Goal: Task Accomplishment & Management: Complete application form

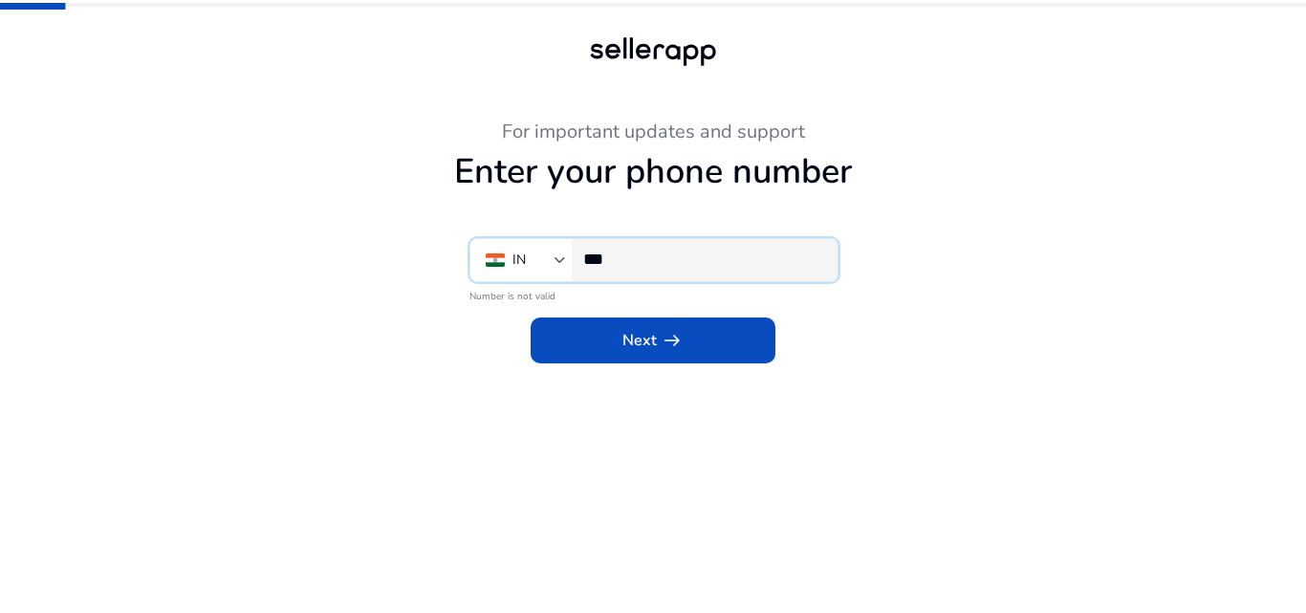
click at [652, 259] on input "***" at bounding box center [702, 259] width 239 height 21
type input "*"
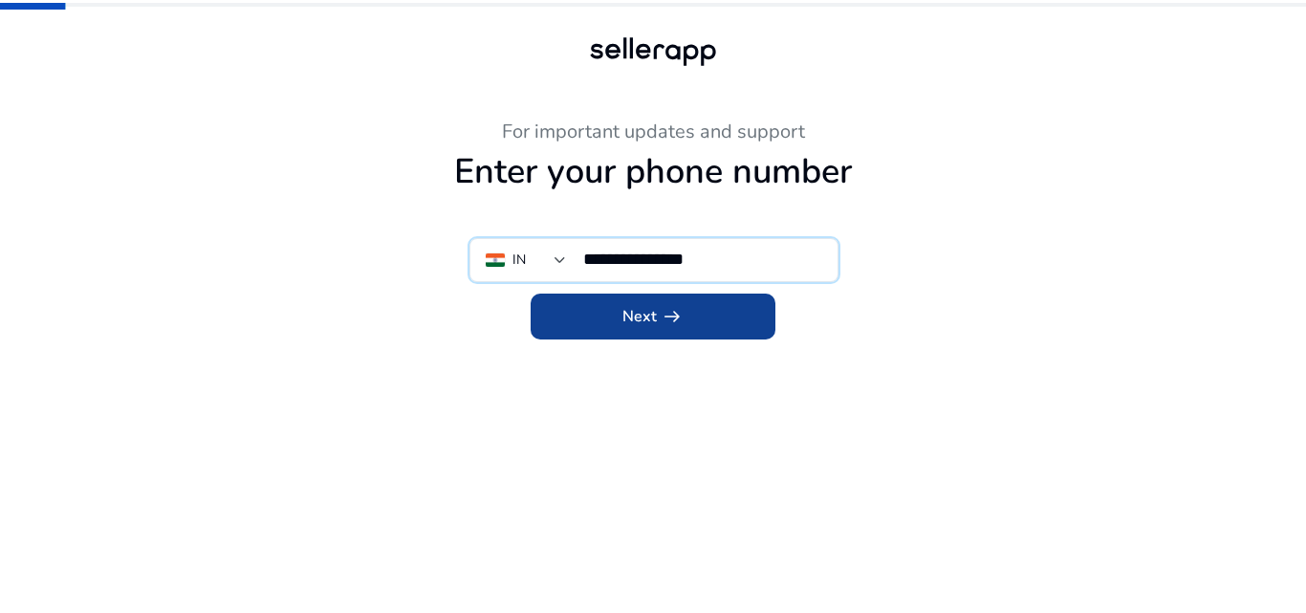
type input "**********"
click at [616, 314] on span at bounding box center [653, 316] width 245 height 46
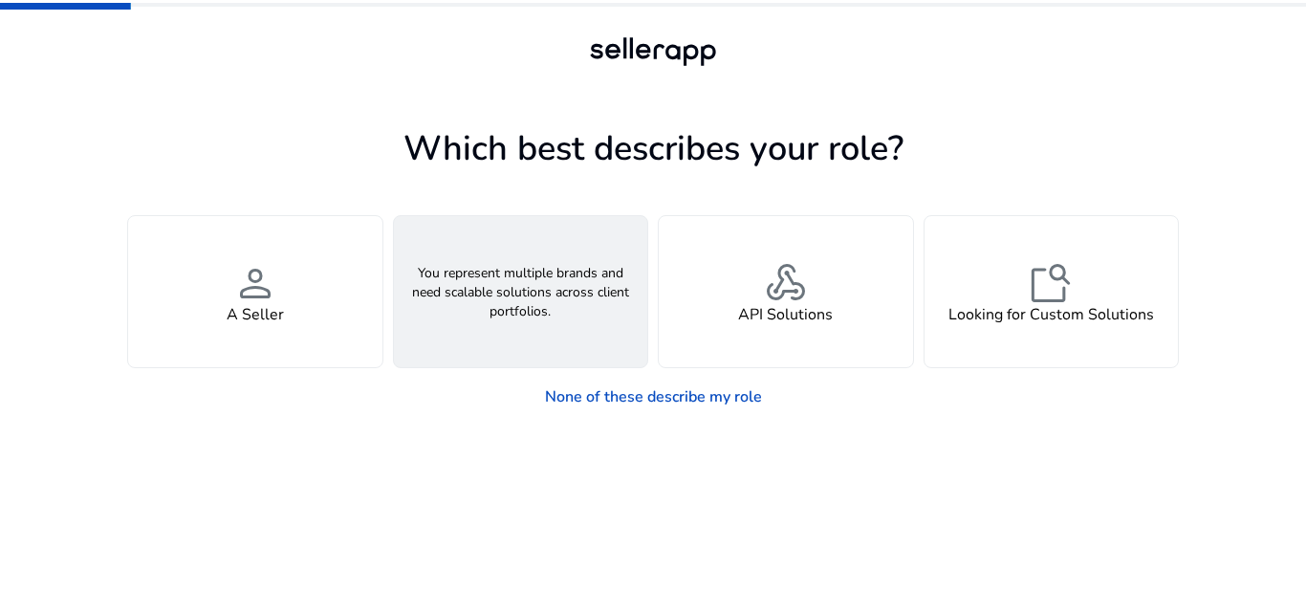
click at [528, 306] on h4 "An Agency" at bounding box center [521, 315] width 76 height 18
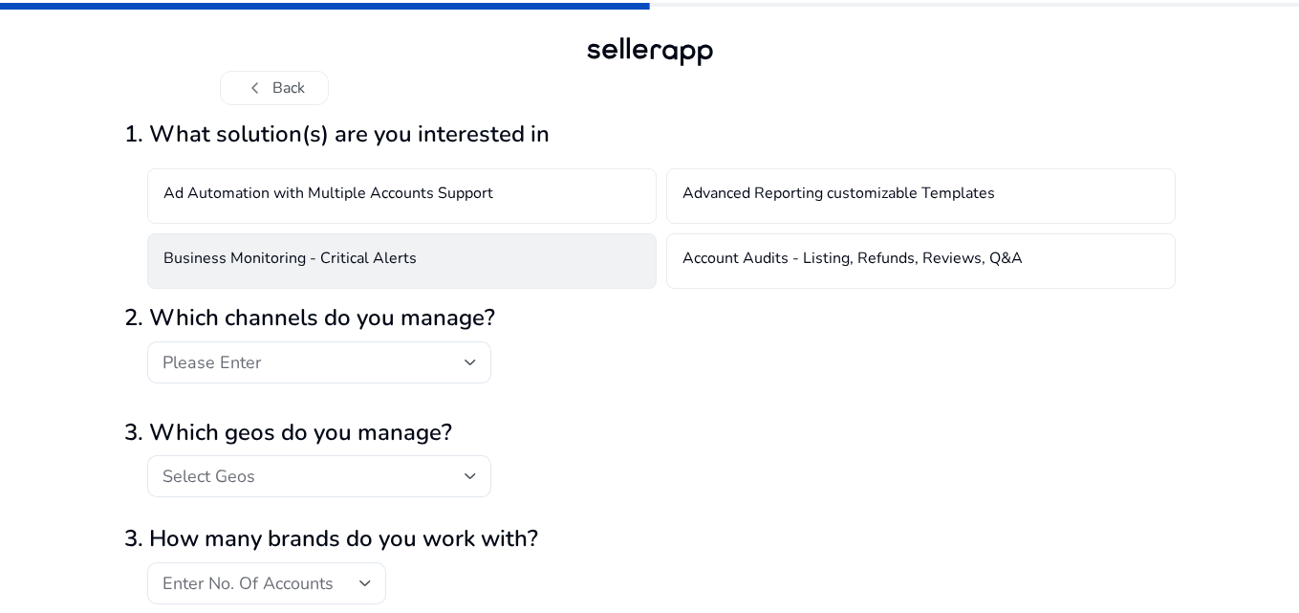
click at [398, 260] on h4 "Business Monitoring - Critical Alerts" at bounding box center [289, 260] width 253 height 23
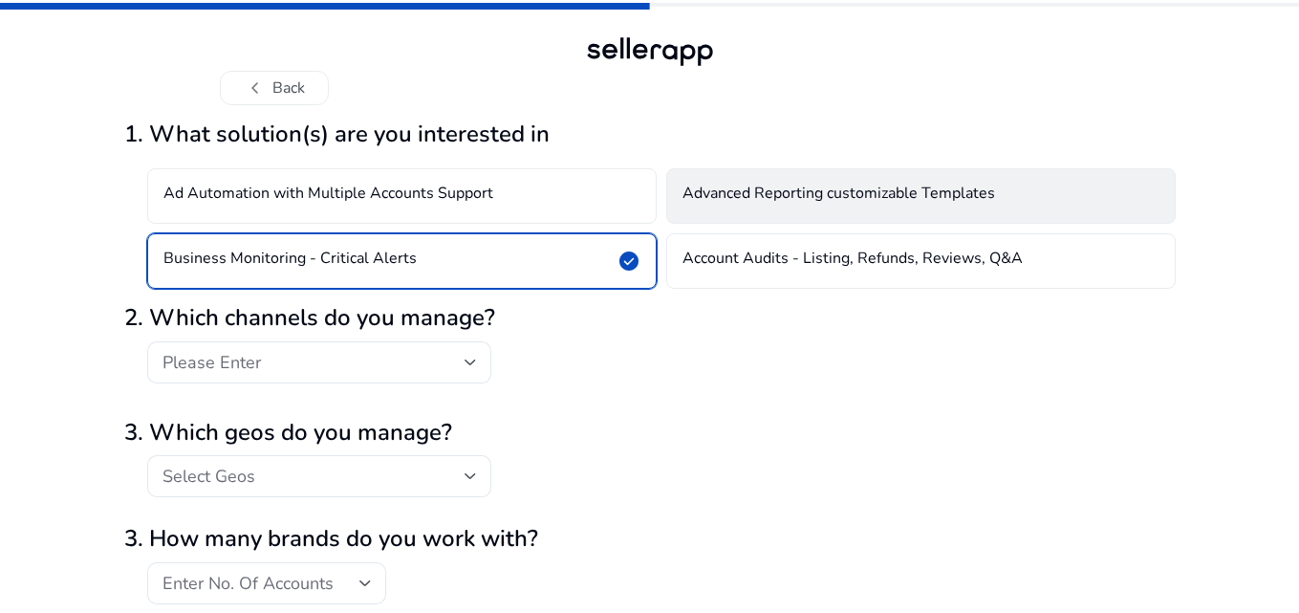
click at [787, 201] on h4 "Advanced Reporting customizable Templates" at bounding box center [839, 195] width 313 height 23
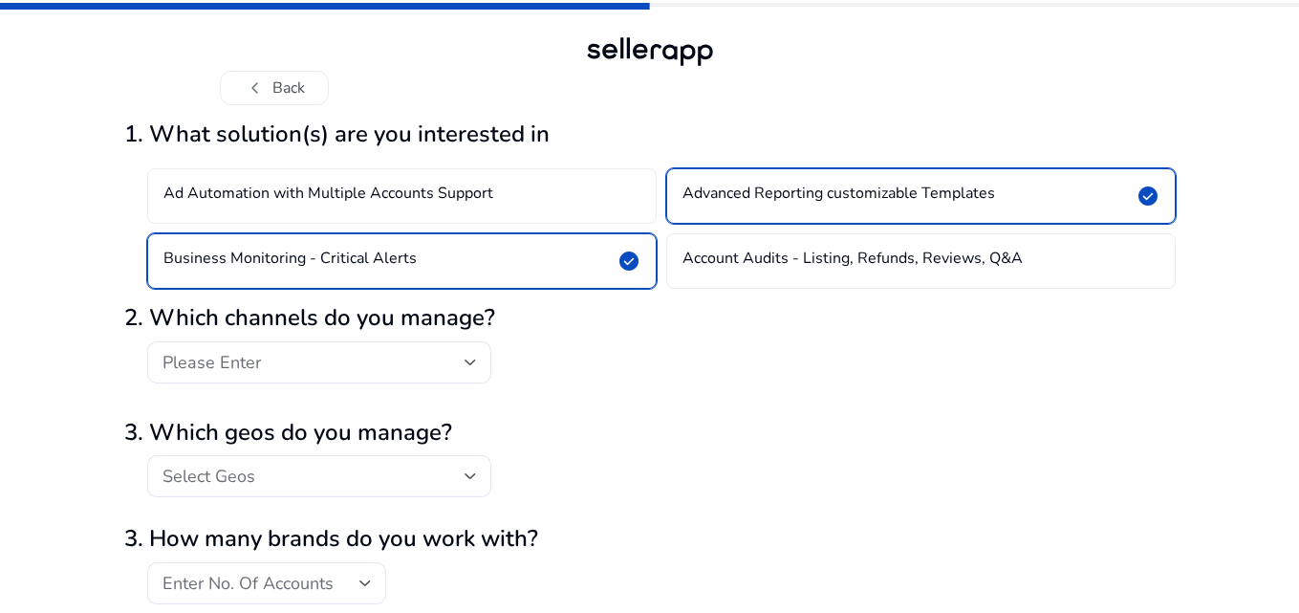
drag, startPoint x: 786, startPoint y: 259, endPoint x: 719, endPoint y: 317, distance: 88.8
click at [785, 259] on h4 "Account Audits - Listing, Refunds, Reviews, Q&A" at bounding box center [853, 260] width 340 height 23
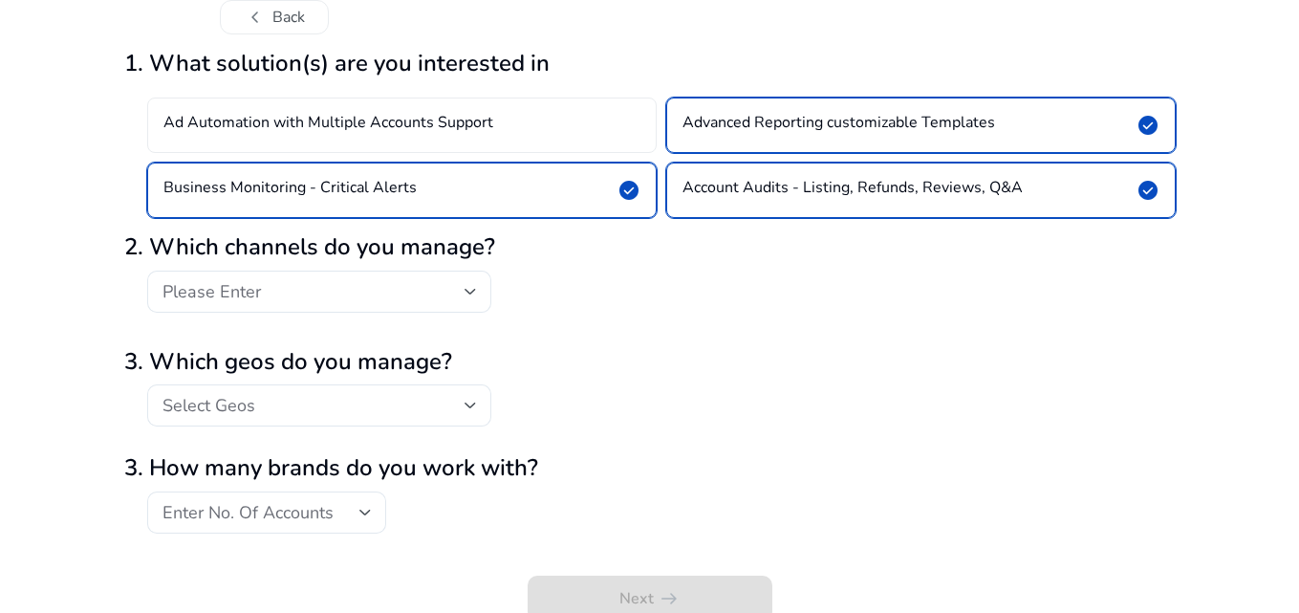
scroll to position [79, 0]
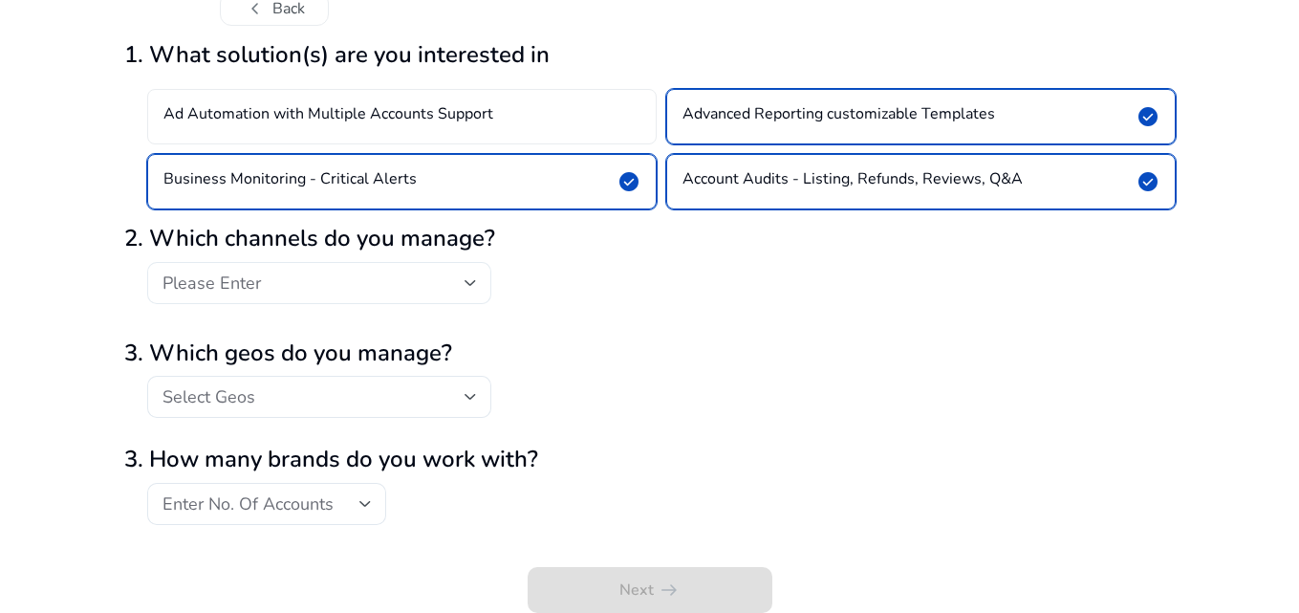
click at [303, 291] on div "Please Enter" at bounding box center [314, 282] width 302 height 21
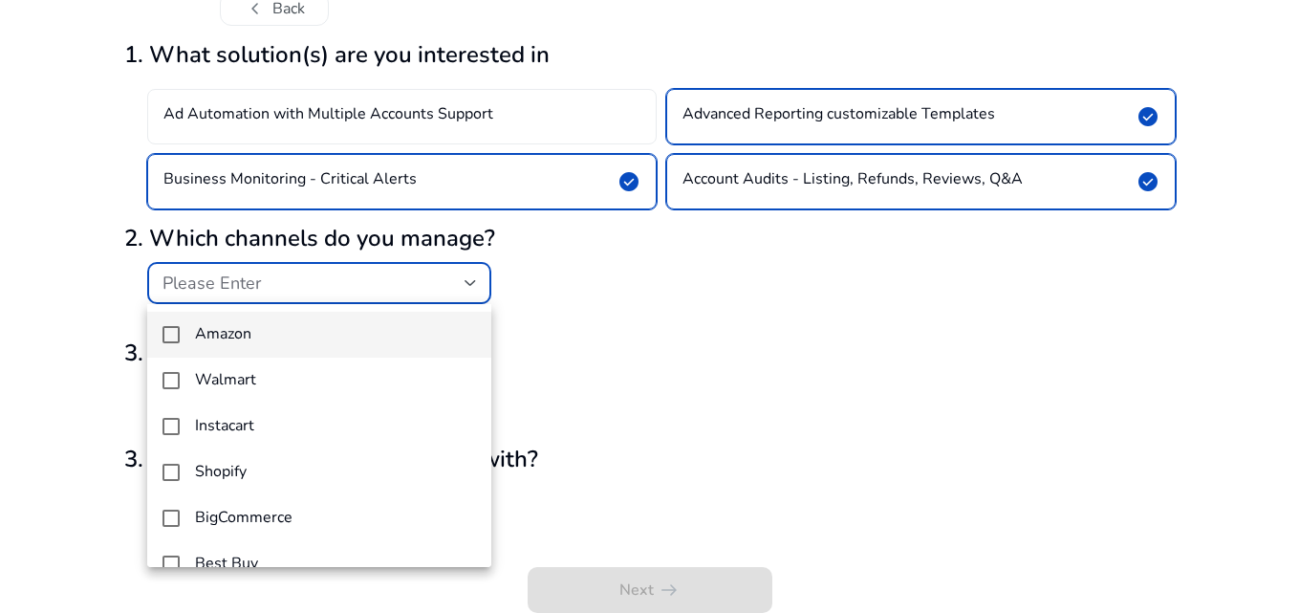
click at [287, 337] on span "Amazon" at bounding box center [335, 334] width 281 height 18
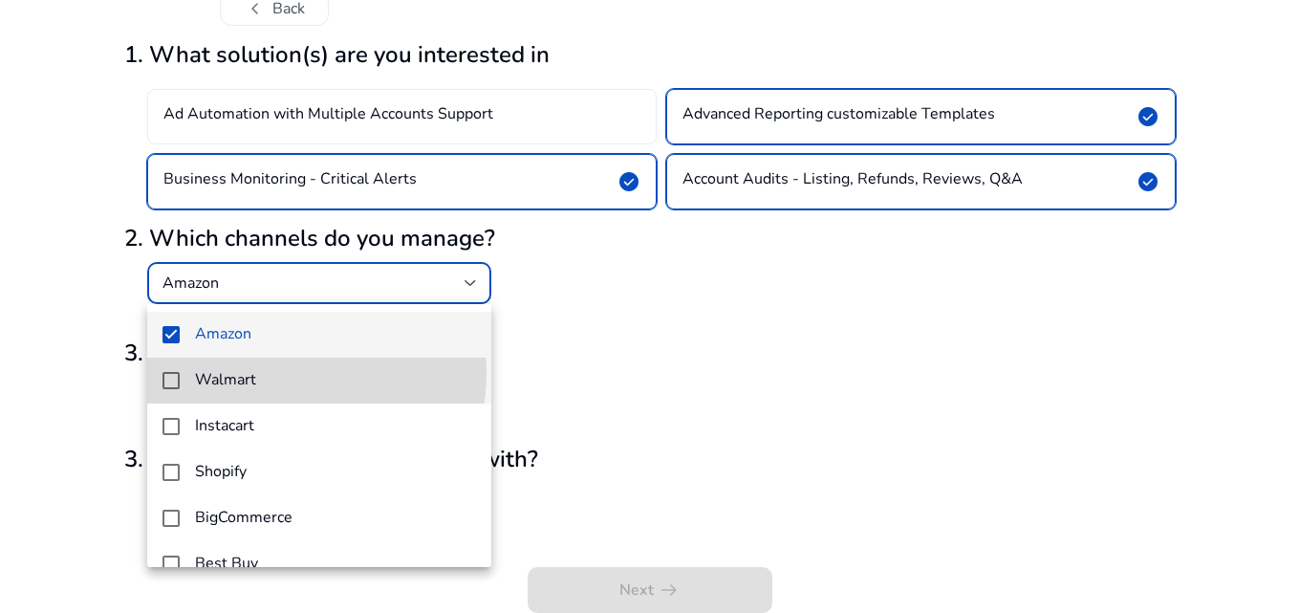
click at [288, 373] on span "Walmart" at bounding box center [335, 380] width 281 height 18
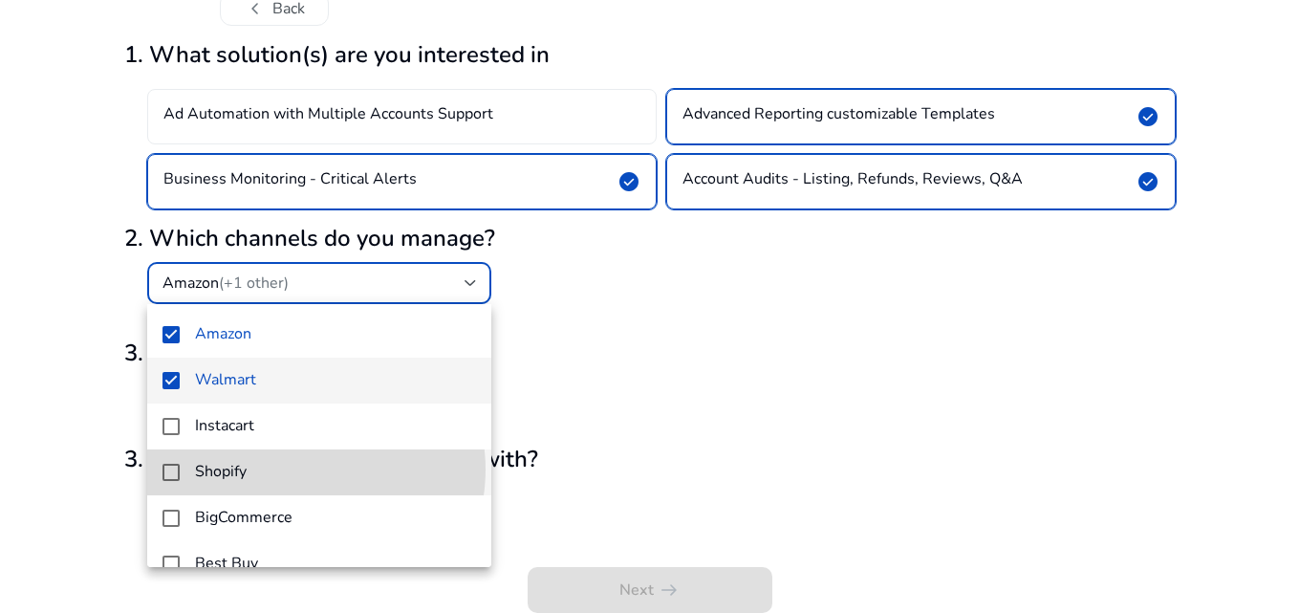
click at [304, 469] on span "Shopify" at bounding box center [335, 472] width 281 height 18
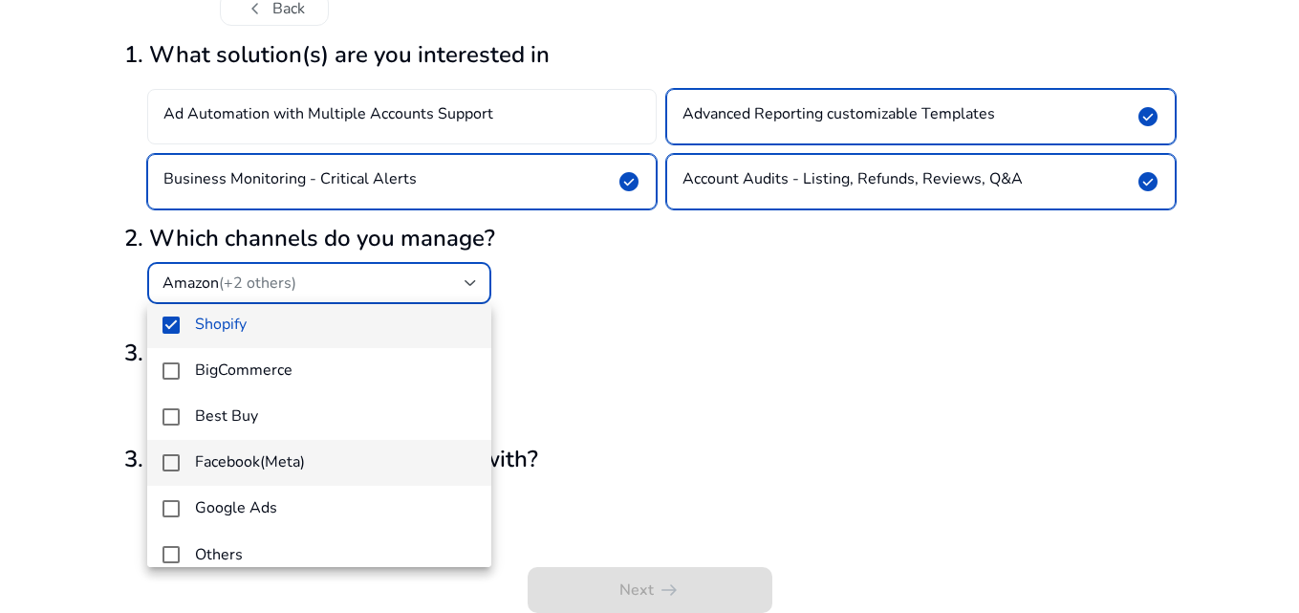
scroll to position [165, 0]
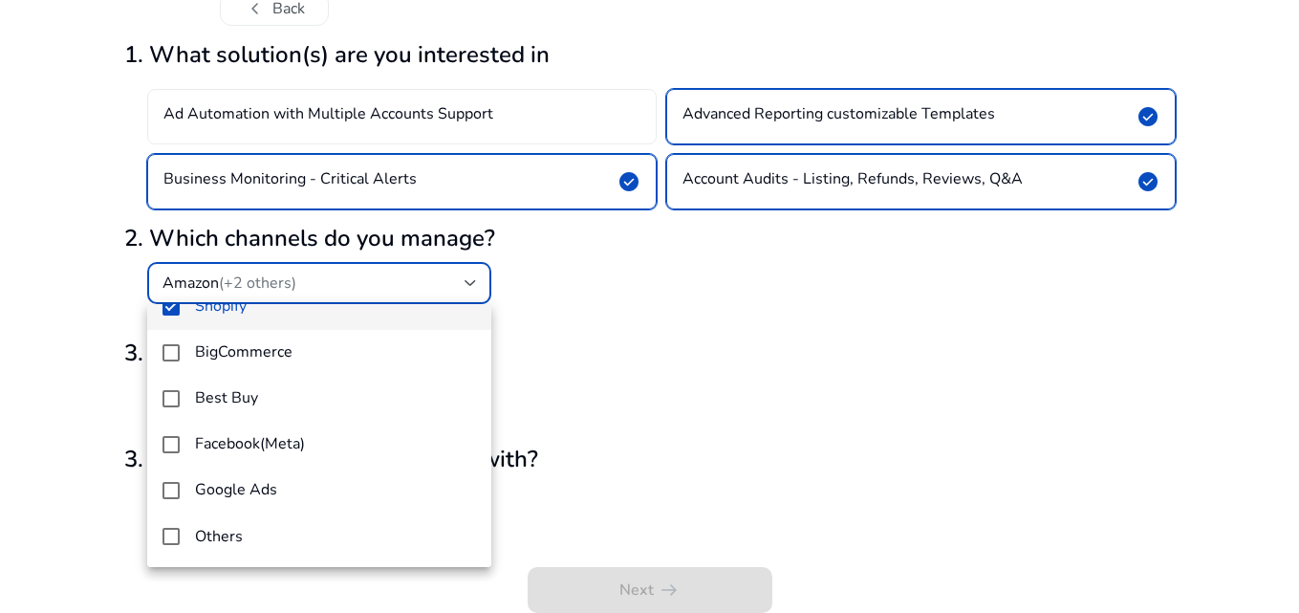
click at [715, 414] on div at bounding box center [649, 306] width 1299 height 613
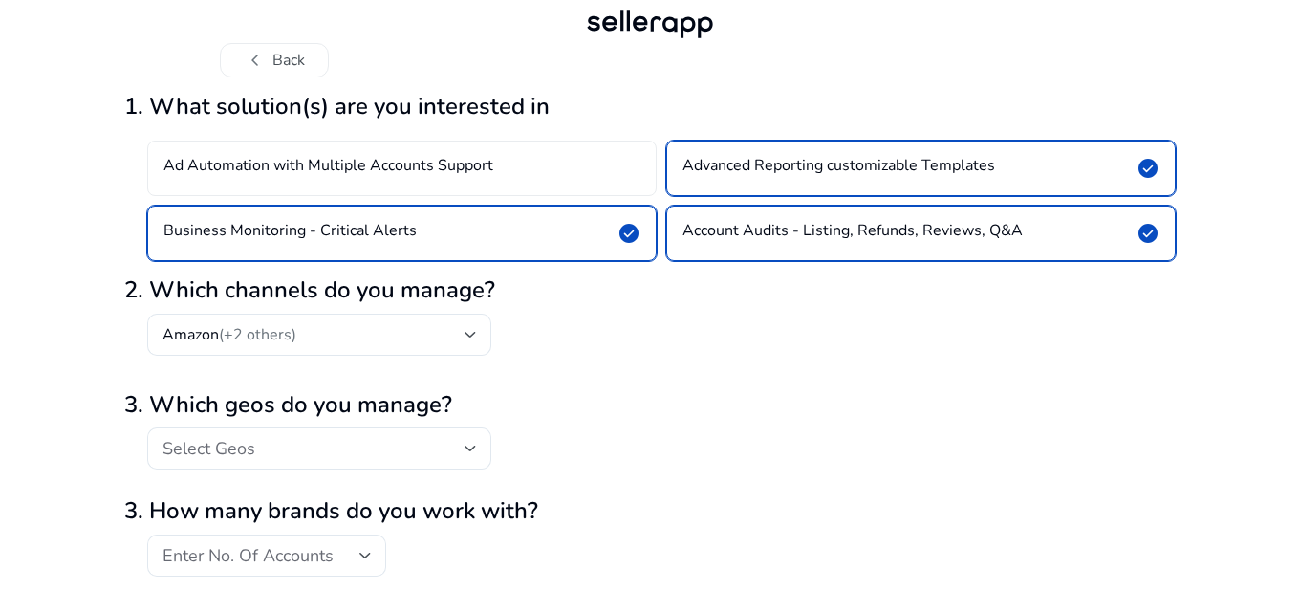
scroll to position [79, 0]
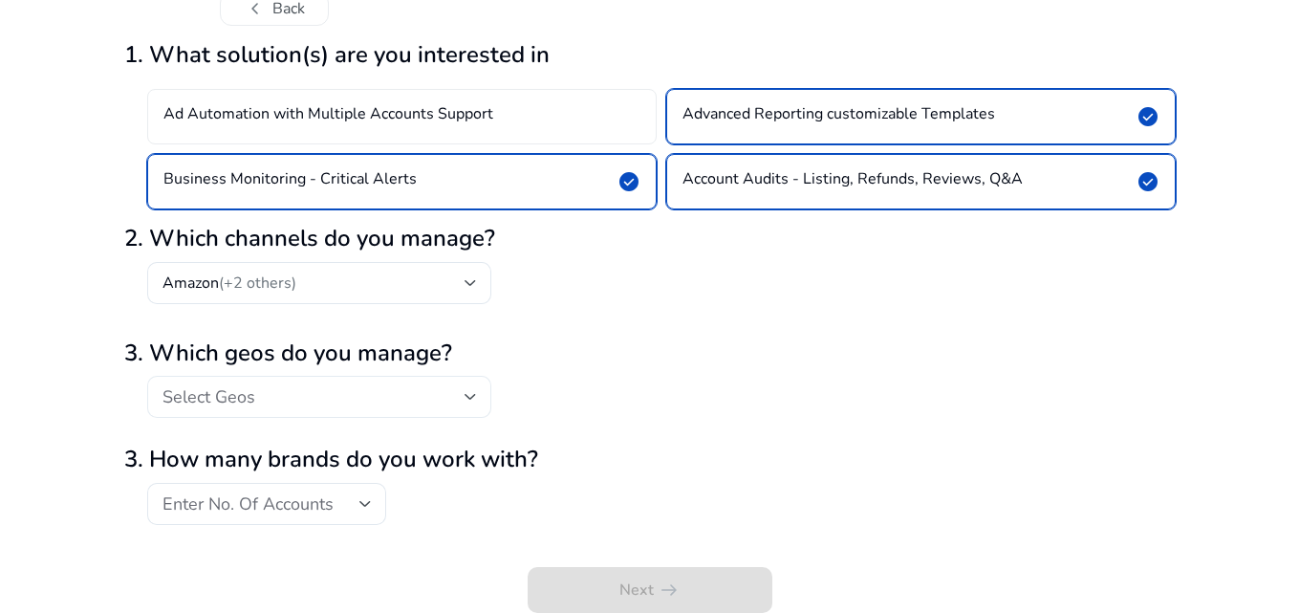
click at [261, 402] on div "Select Geos" at bounding box center [314, 396] width 302 height 21
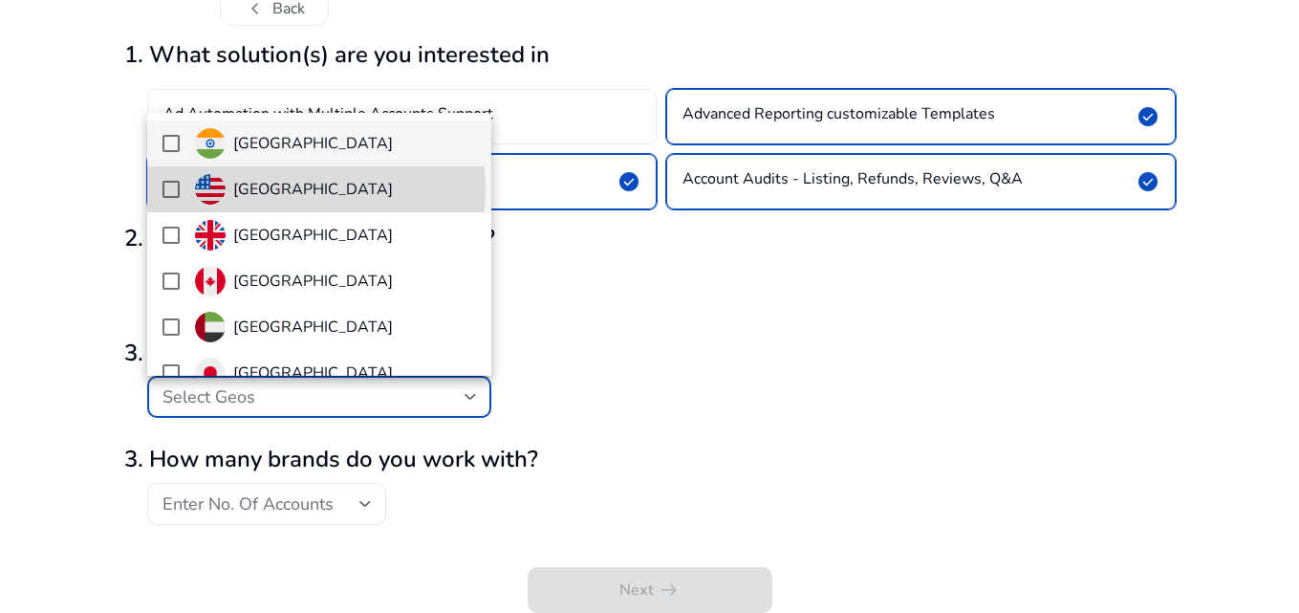
click at [301, 189] on h4 "[GEOGRAPHIC_DATA]" at bounding box center [313, 190] width 160 height 18
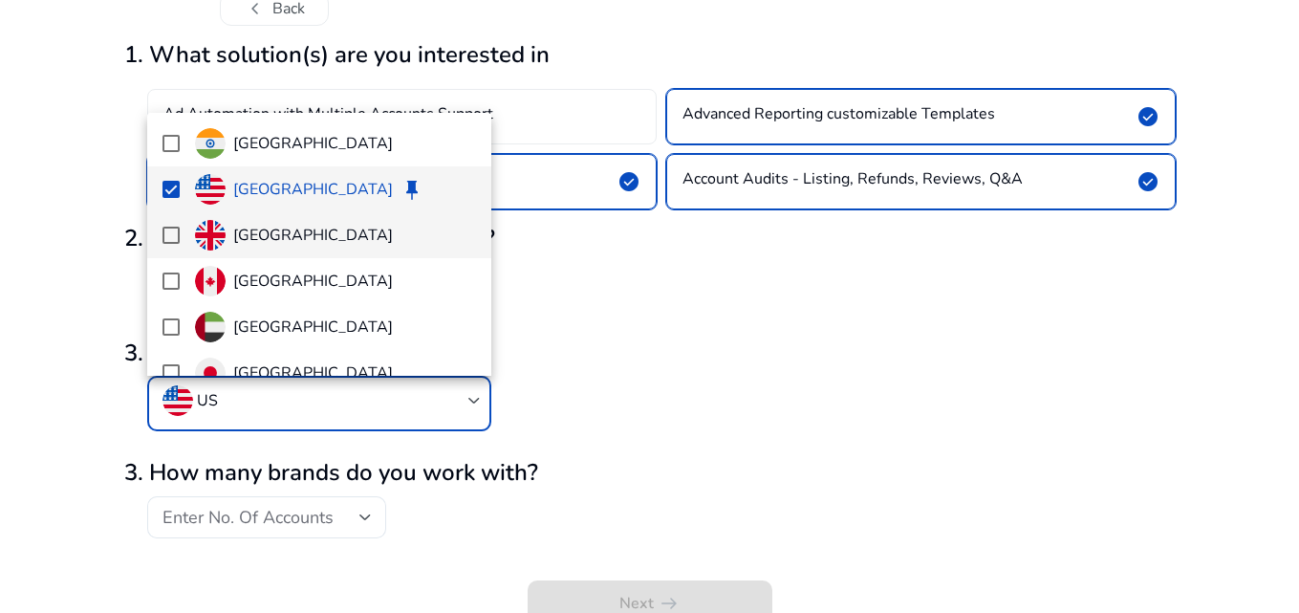
click at [308, 236] on h4 "[GEOGRAPHIC_DATA]" at bounding box center [313, 236] width 160 height 18
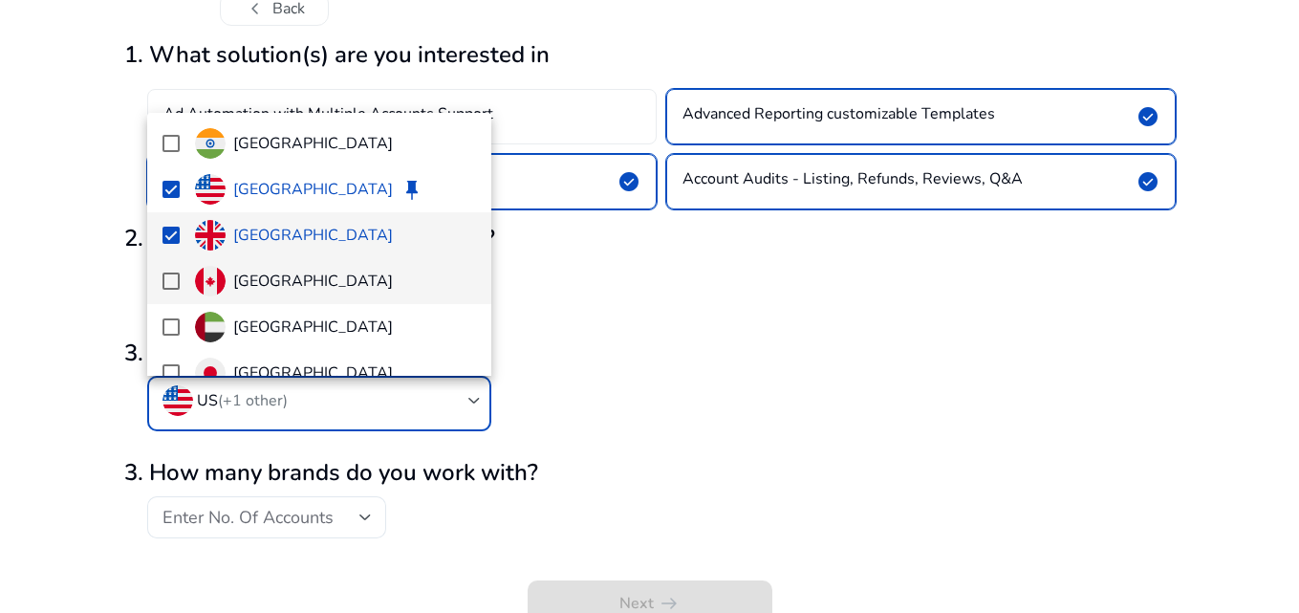
click at [271, 285] on h4 "[GEOGRAPHIC_DATA]" at bounding box center [313, 281] width 160 height 18
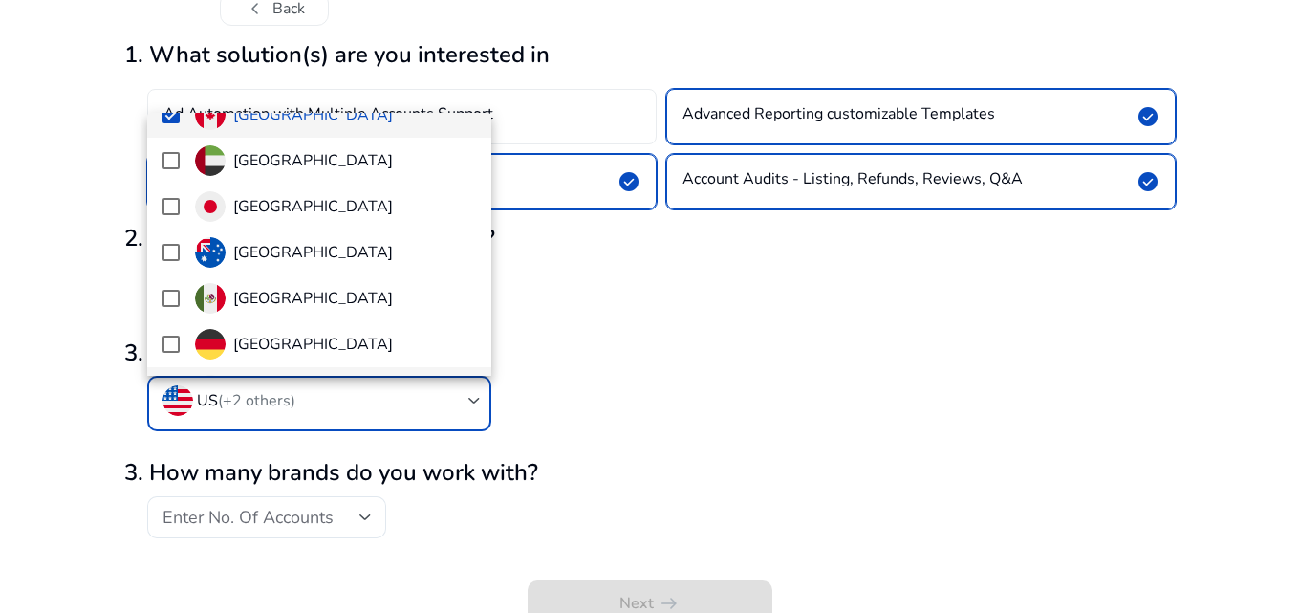
scroll to position [287, 0]
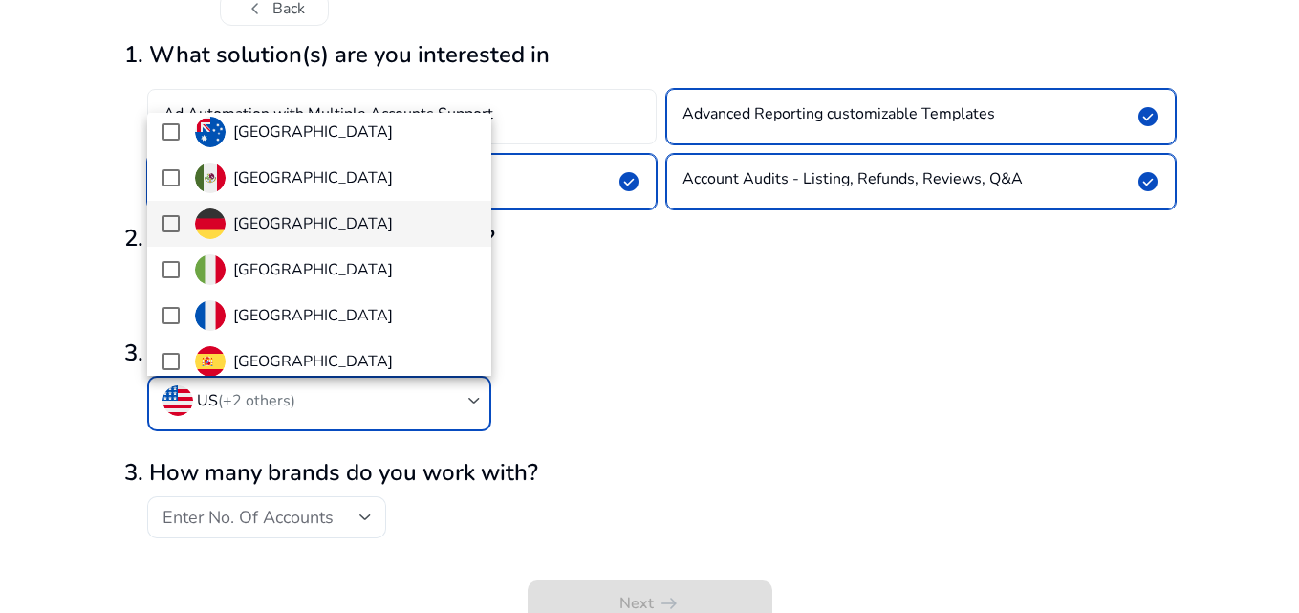
click at [341, 225] on span "[GEOGRAPHIC_DATA]" at bounding box center [335, 223] width 281 height 31
click at [640, 298] on div at bounding box center [649, 306] width 1299 height 613
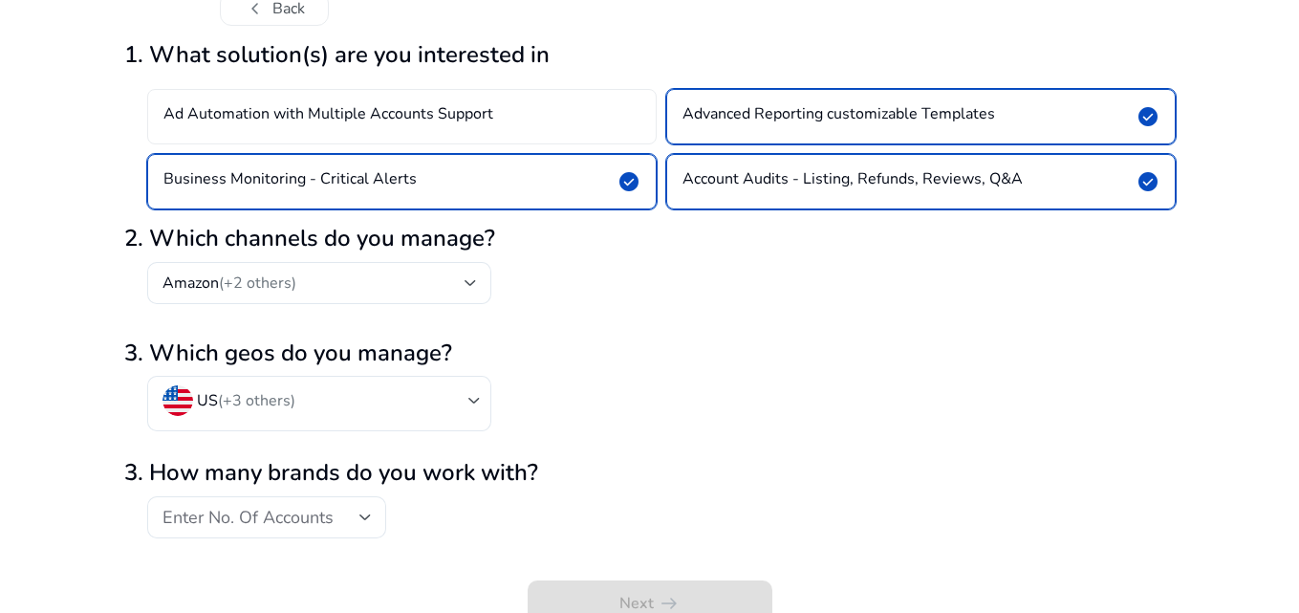
scroll to position [93, 0]
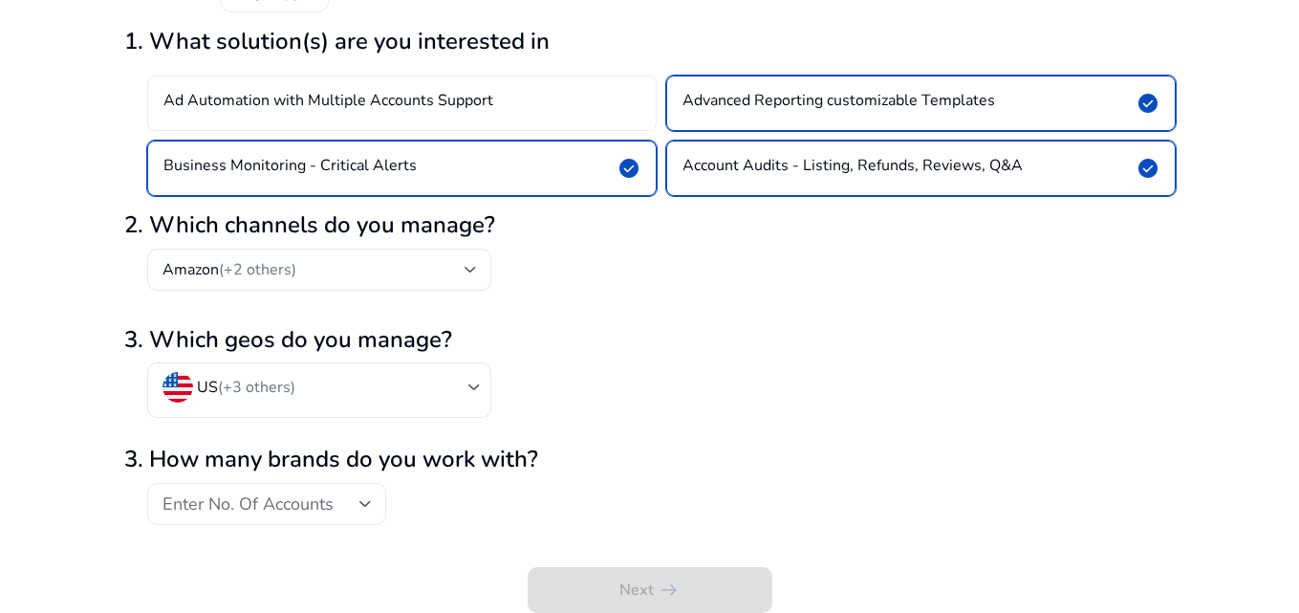
click at [212, 513] on span "Enter No. Of Accounts" at bounding box center [248, 503] width 171 height 23
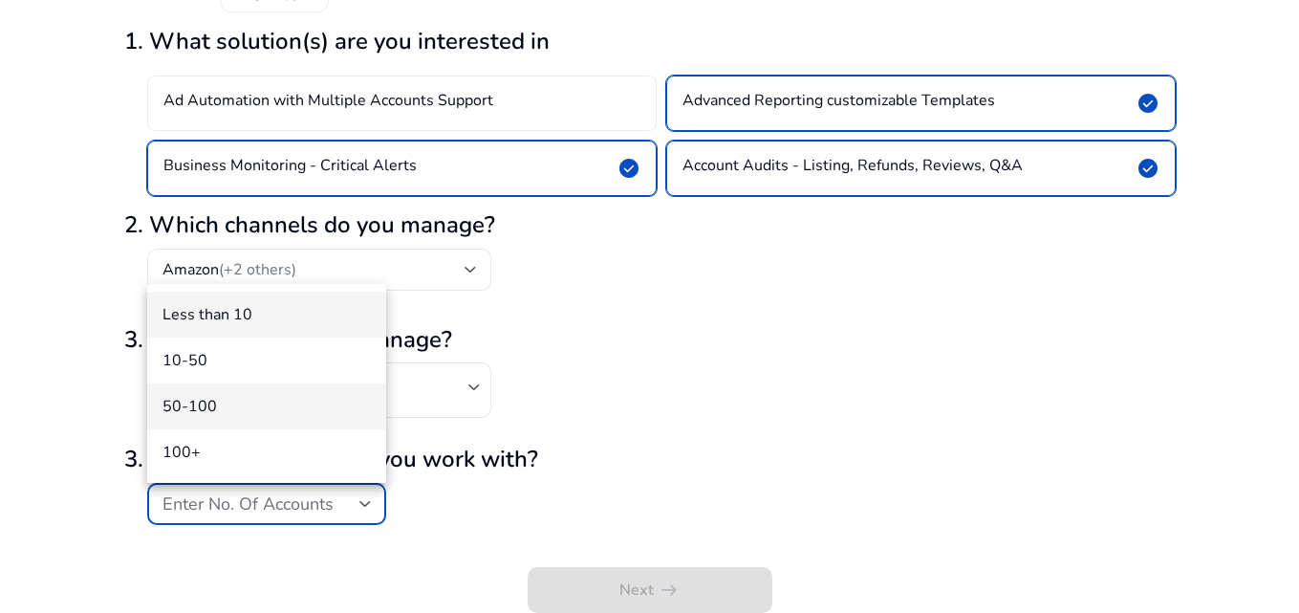
click at [239, 401] on span "50-100" at bounding box center [267, 406] width 208 height 21
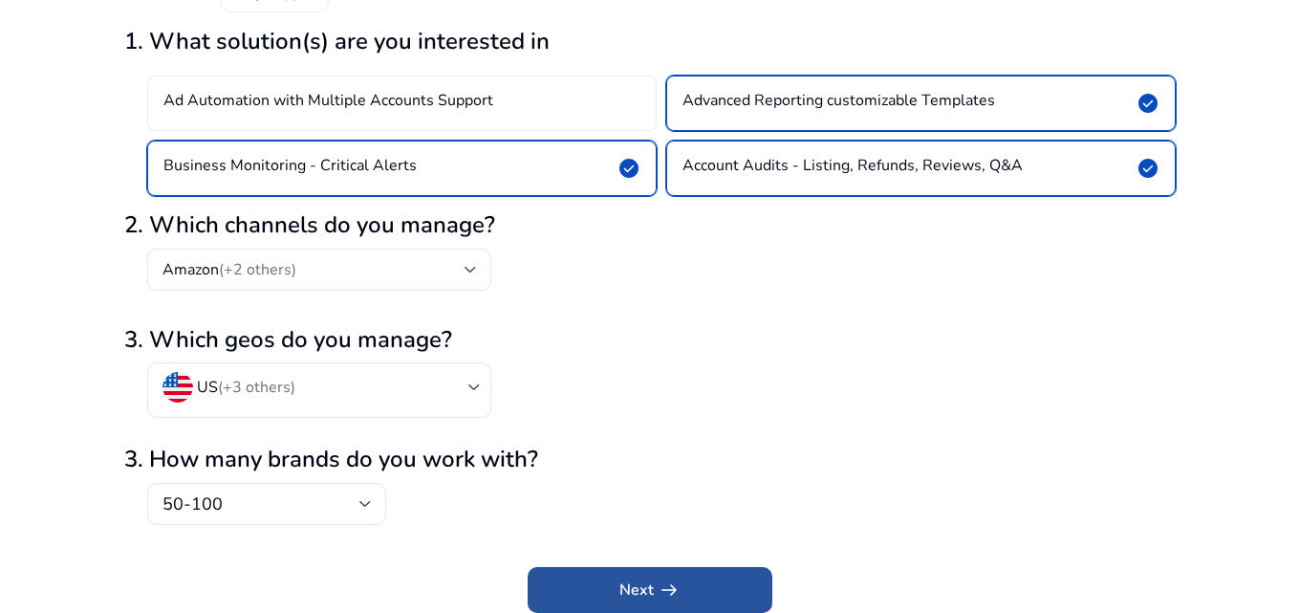
click at [651, 586] on span "Next arrow_right_alt" at bounding box center [649, 589] width 61 height 23
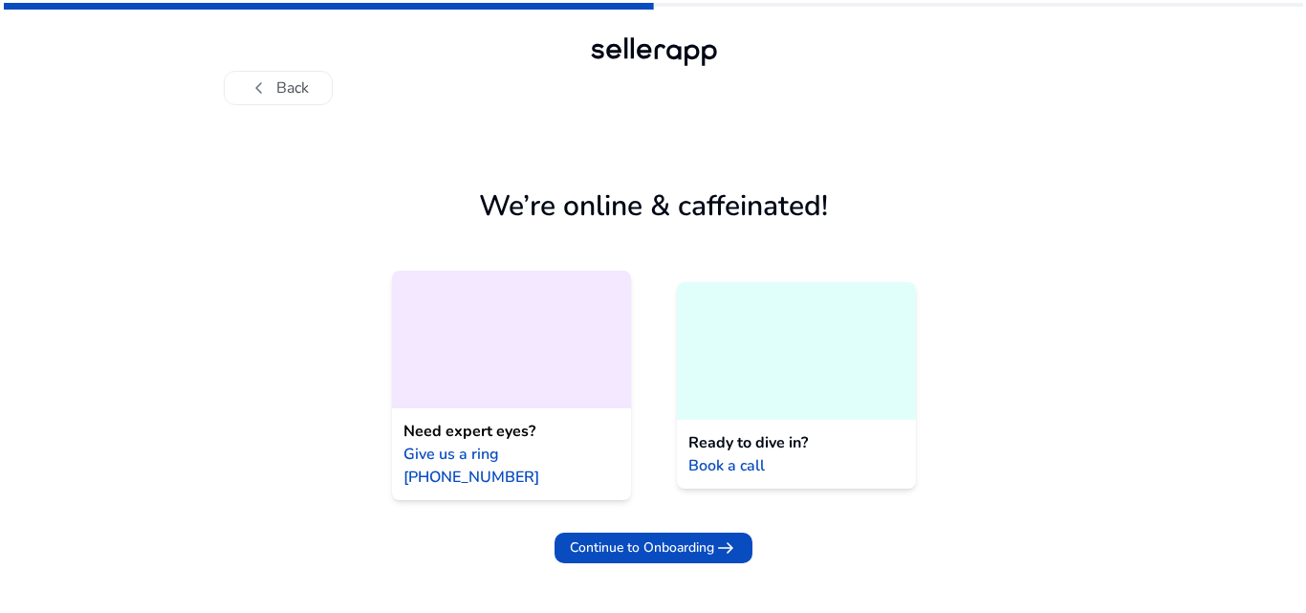
scroll to position [0, 0]
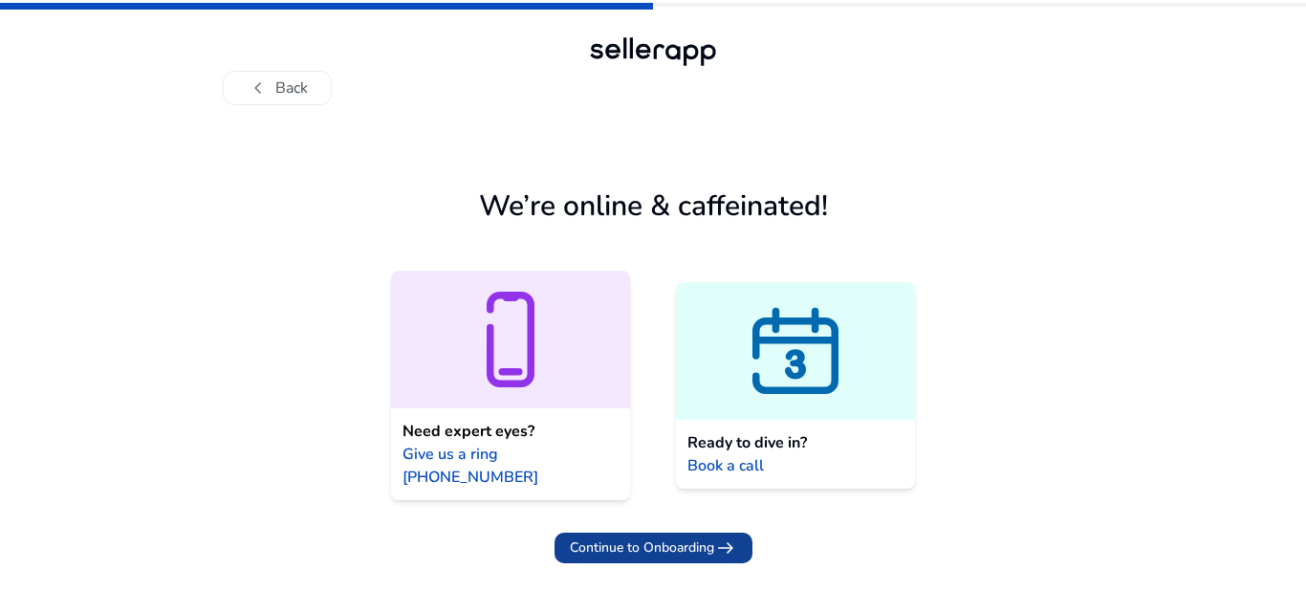
click at [631, 537] on span "Continue to Onboarding" at bounding box center [642, 547] width 144 height 20
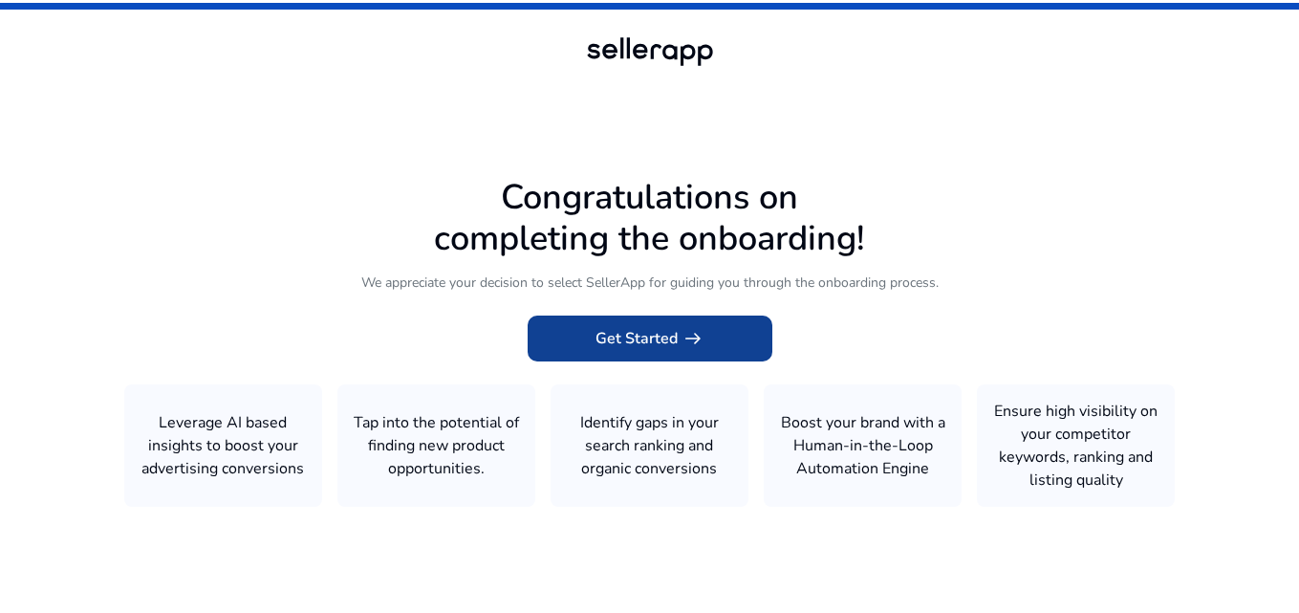
click at [683, 338] on span "arrow_right_alt" at bounding box center [693, 338] width 23 height 23
